Goal: Task Accomplishment & Management: Manage account settings

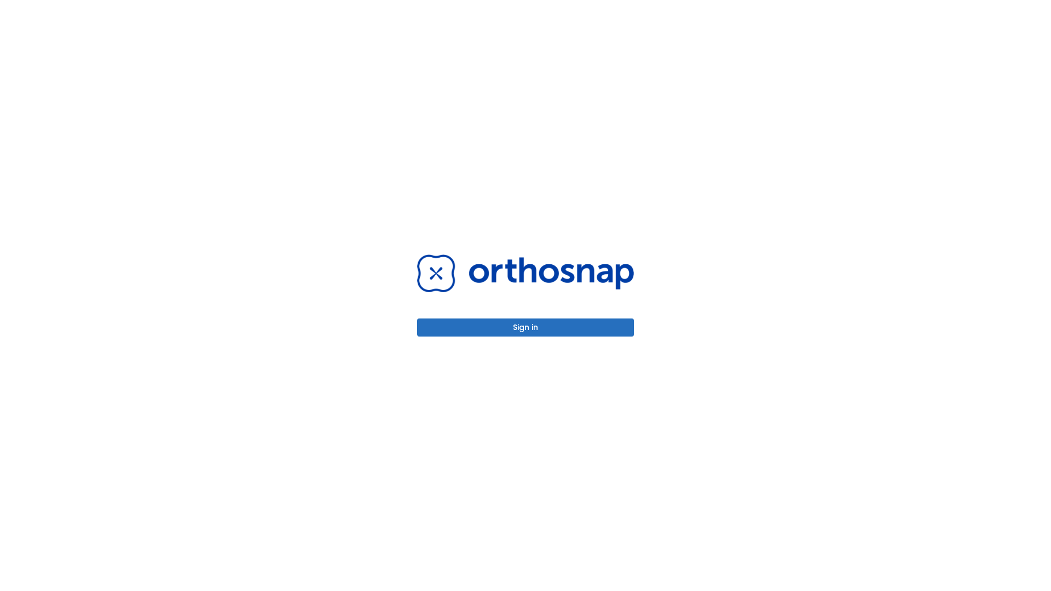
click at [525, 327] on button "Sign in" at bounding box center [525, 327] width 217 height 18
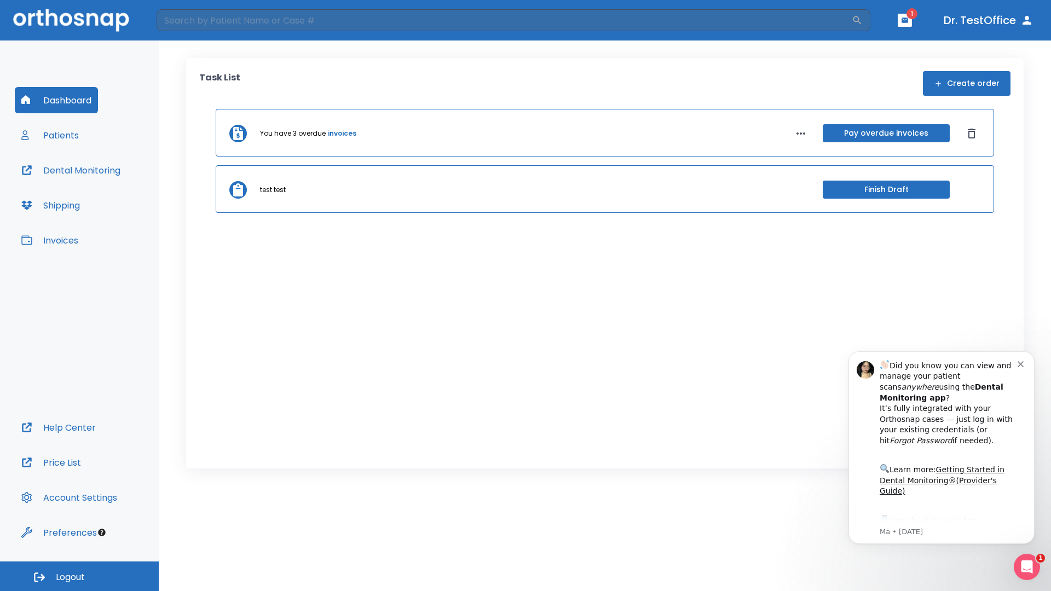
click at [79, 576] on span "Logout" at bounding box center [70, 577] width 29 height 12
